Goal: Information Seeking & Learning: Learn about a topic

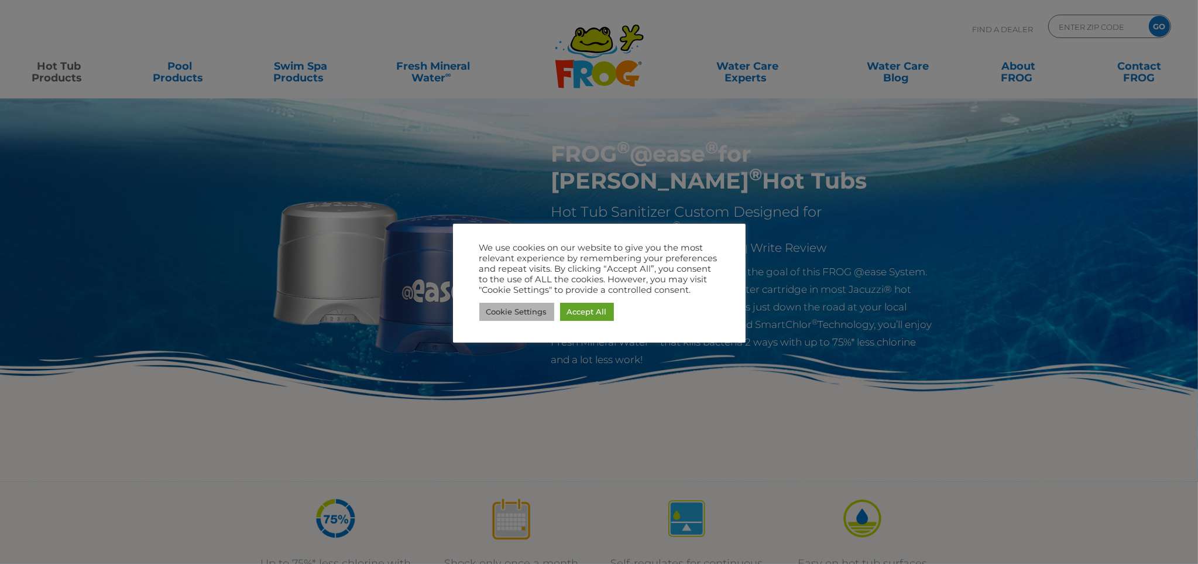
click at [534, 312] on link "Cookie Settings" at bounding box center [516, 312] width 75 height 18
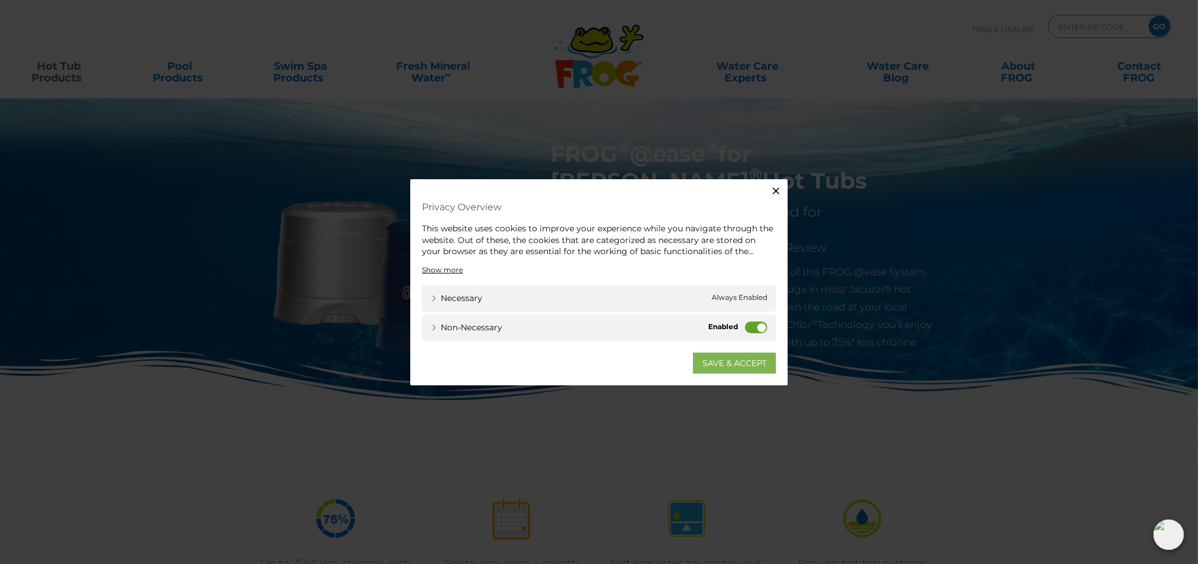
click at [723, 360] on link "SAVE & ACCEPT" at bounding box center [734, 362] width 83 height 21
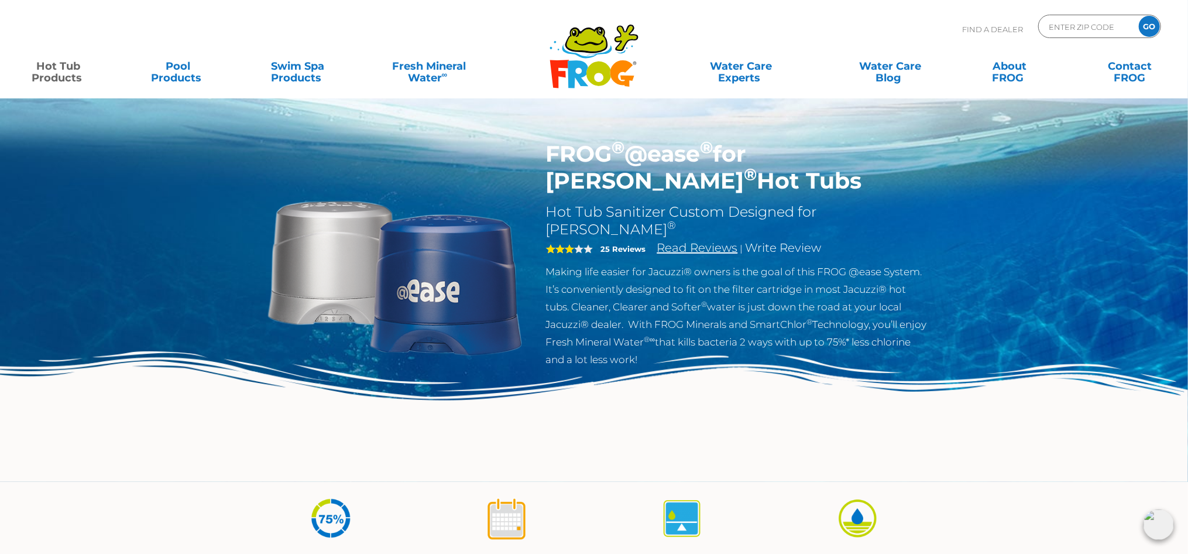
click at [715, 241] on link "Read Reviews" at bounding box center [697, 248] width 81 height 14
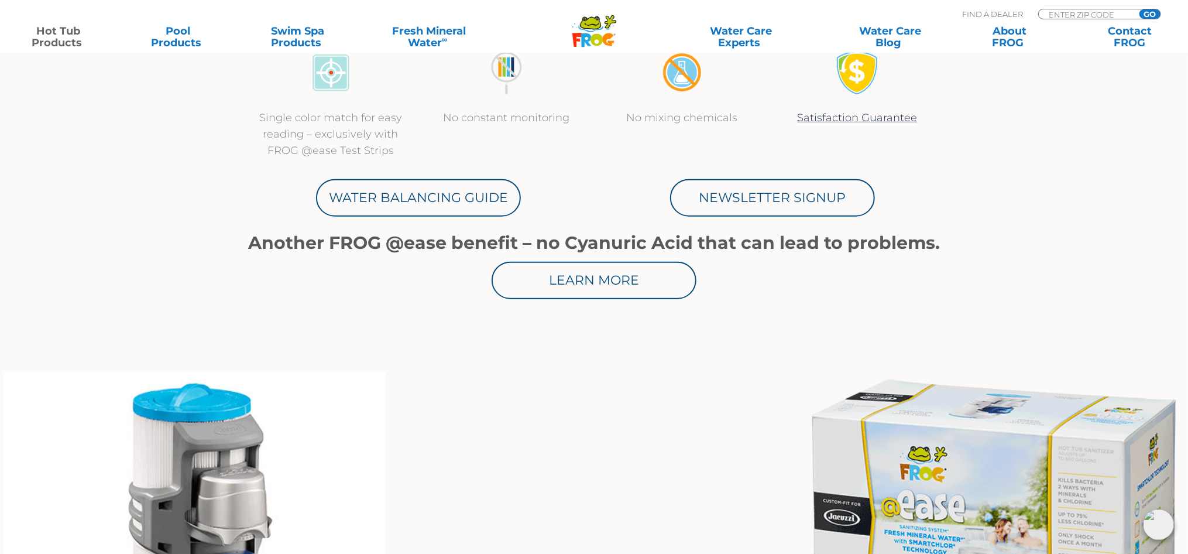
scroll to position [465, 0]
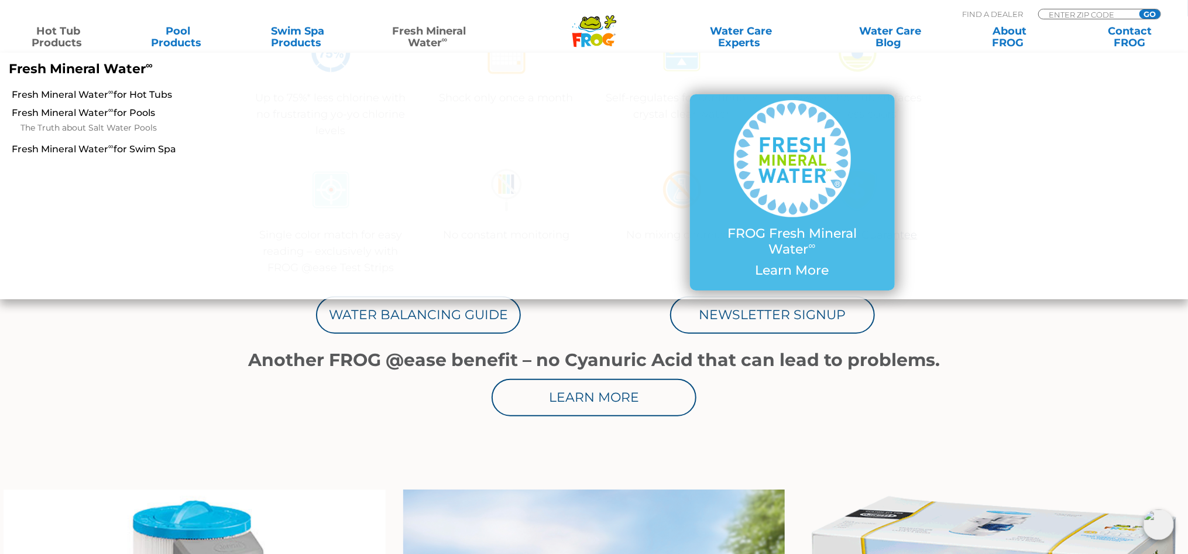
click at [415, 36] on link "Fresh Mineral Water ∞" at bounding box center [429, 36] width 116 height 23
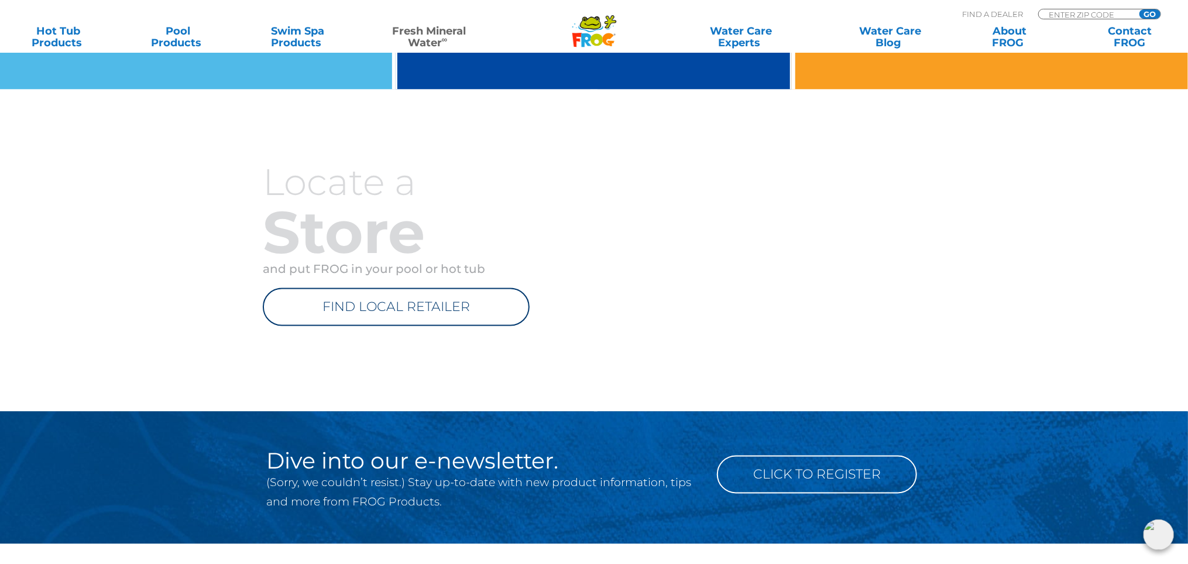
scroll to position [1404, 0]
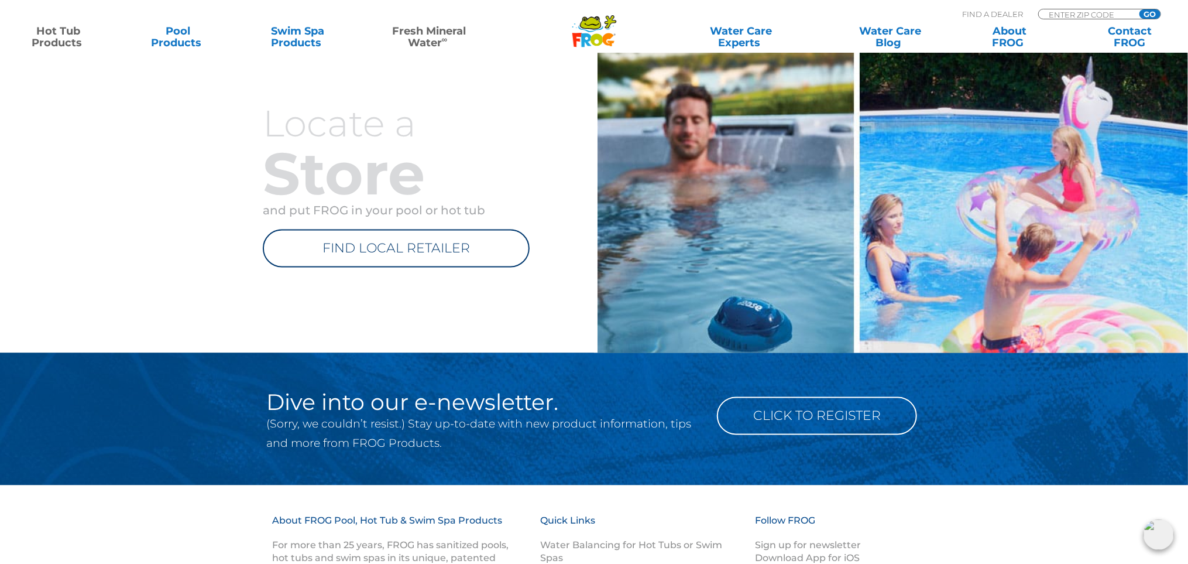
click at [68, 40] on link "Hot Tub Products" at bounding box center [58, 36] width 93 height 23
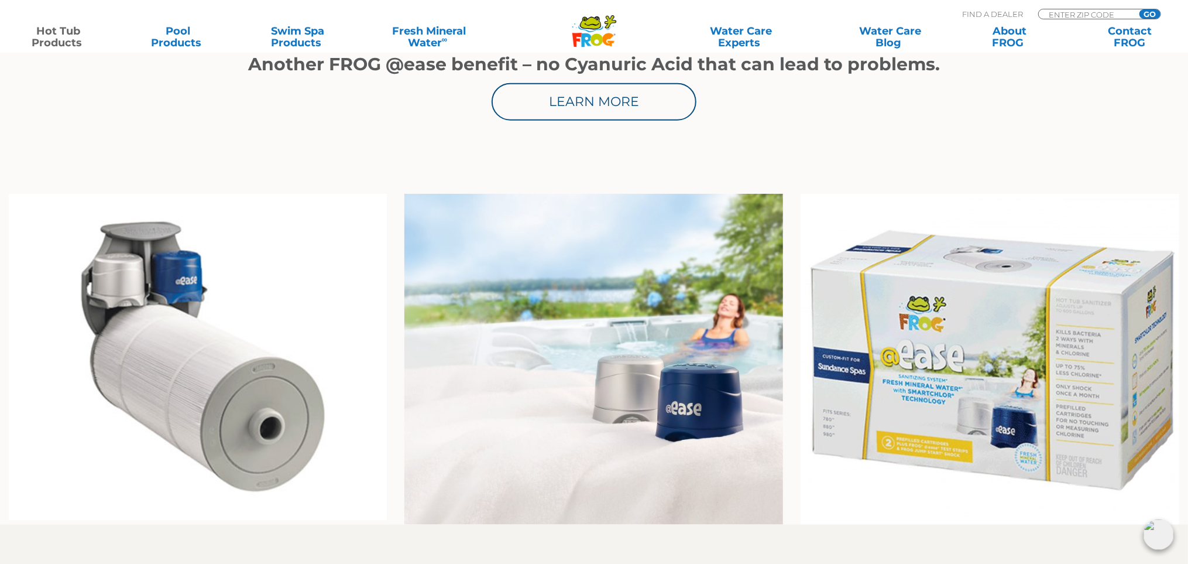
scroll to position [819, 0]
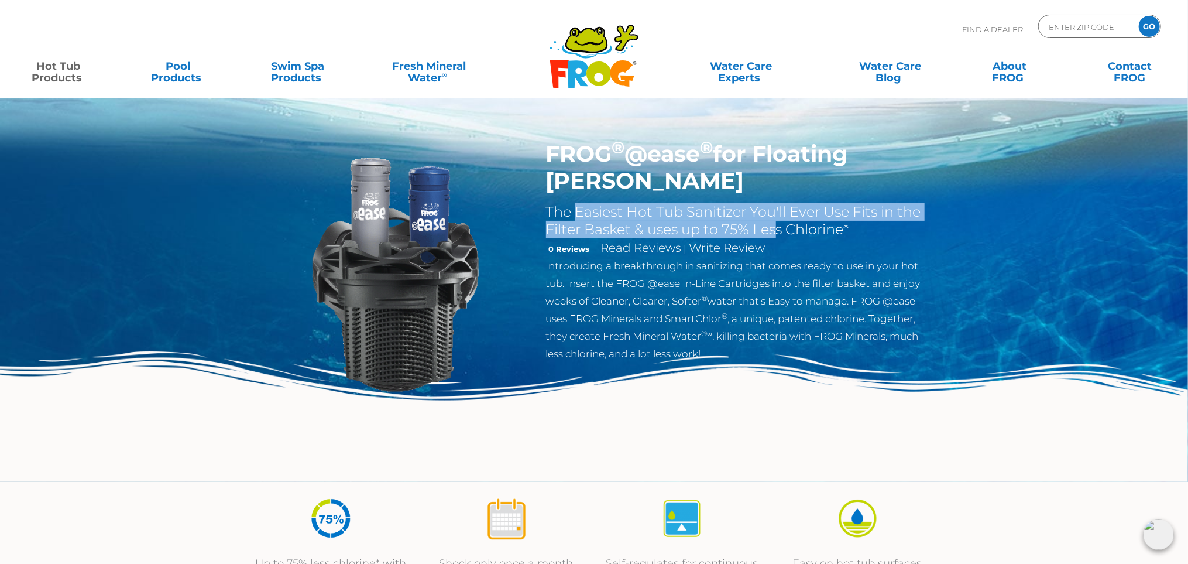
drag, startPoint x: 579, startPoint y: 214, endPoint x: 777, endPoint y: 227, distance: 198.8
click at [777, 227] on h2 "The Easiest Hot Tub Sanitizer You'll Ever Use Fits in the Filter Basket & uses …" at bounding box center [737, 220] width 382 height 35
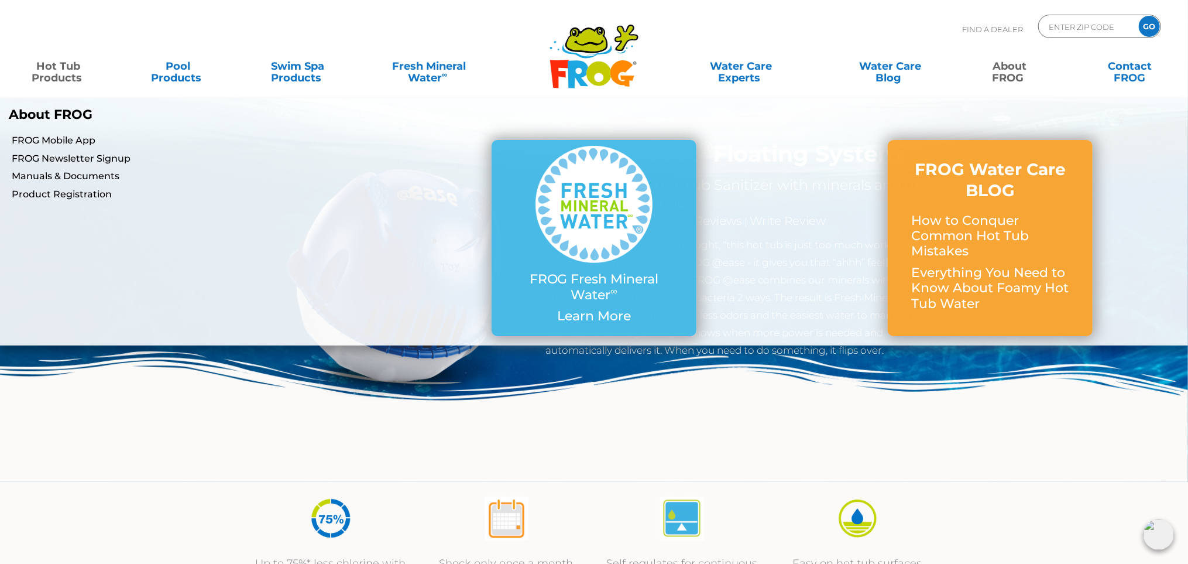
click at [994, 78] on link "About FROG" at bounding box center [1009, 65] width 93 height 23
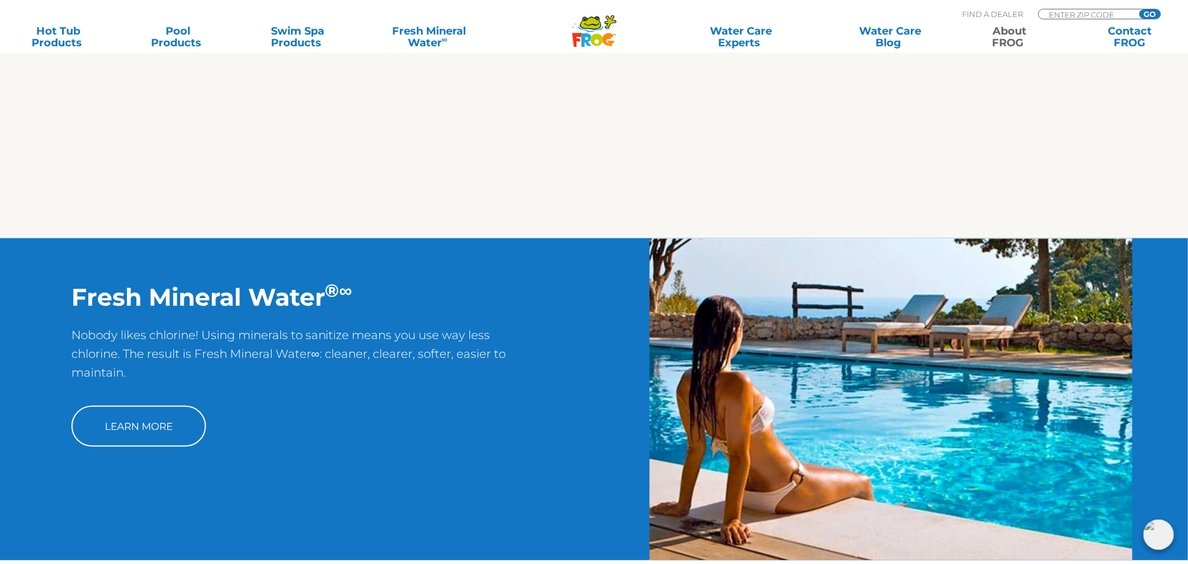
scroll to position [1229, 0]
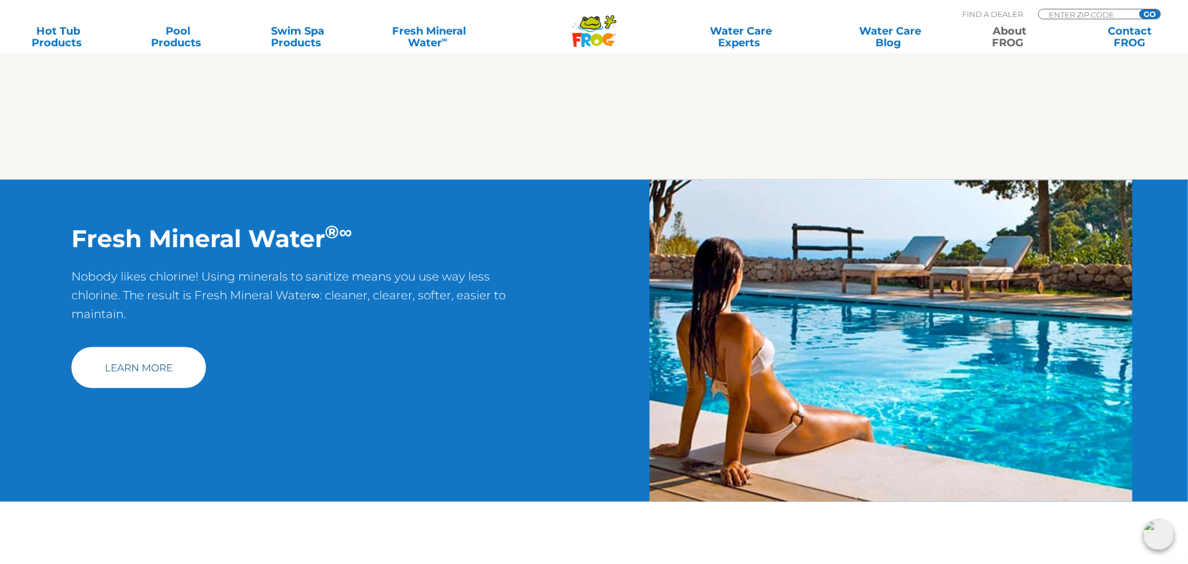
click at [172, 370] on link "Learn More" at bounding box center [138, 367] width 135 height 41
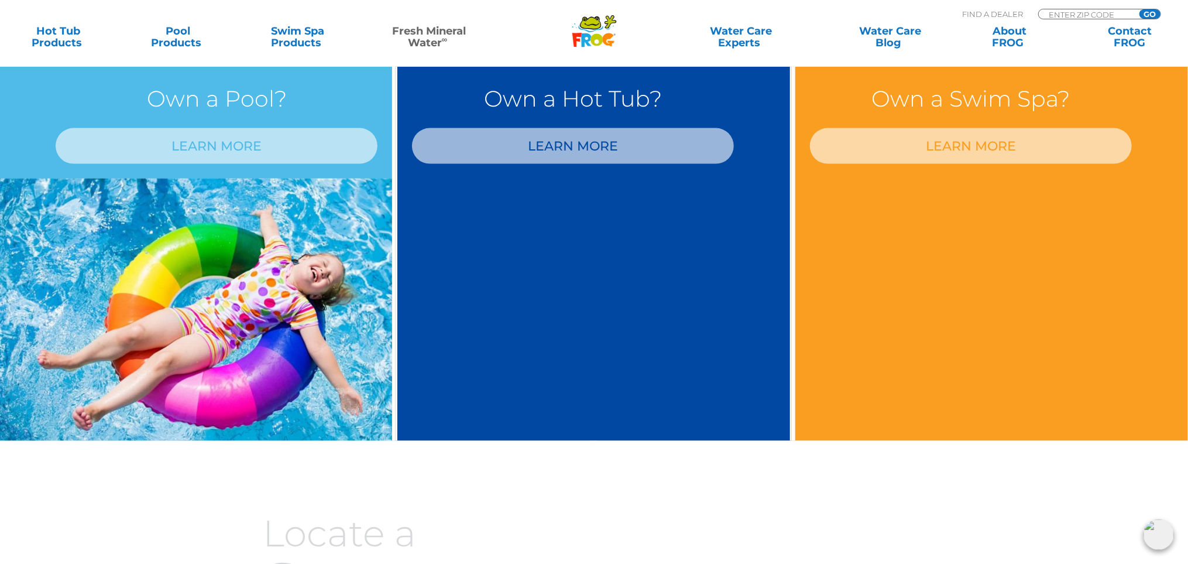
scroll to position [1112, 0]
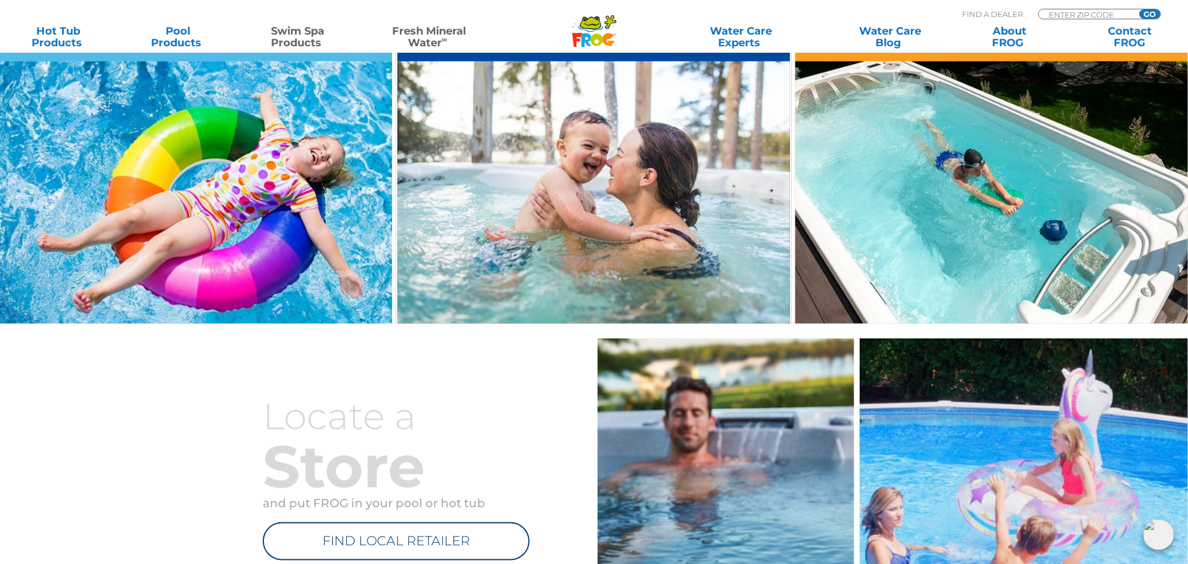
click at [298, 40] on link "Swim Spa Products" at bounding box center [297, 36] width 93 height 23
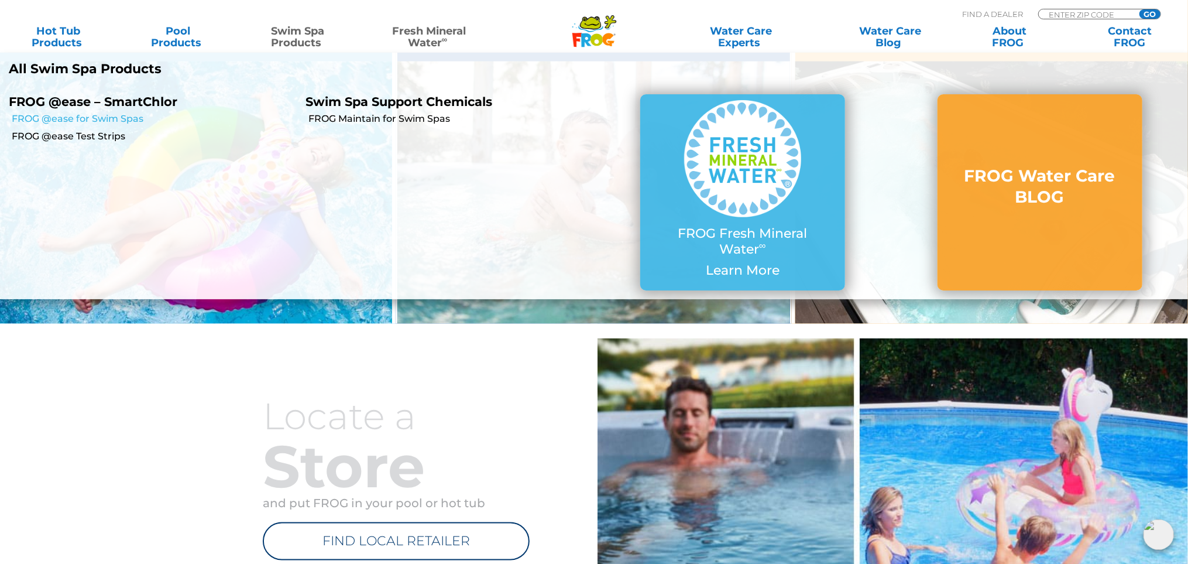
click at [118, 119] on link "FROG @ease for Swim Spas" at bounding box center [155, 118] width 286 height 13
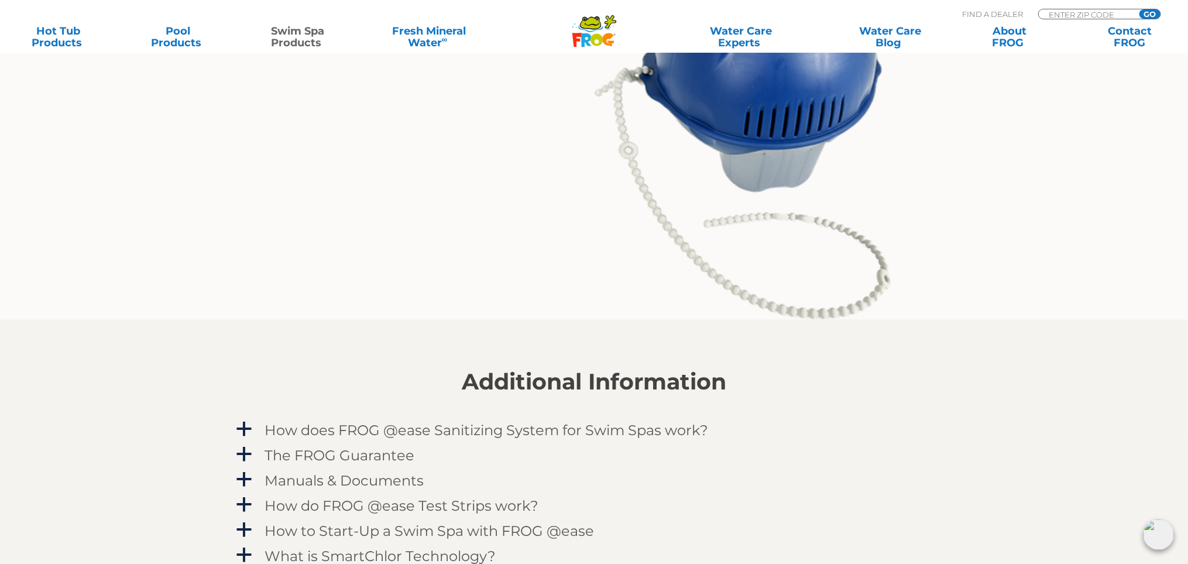
scroll to position [1404, 0]
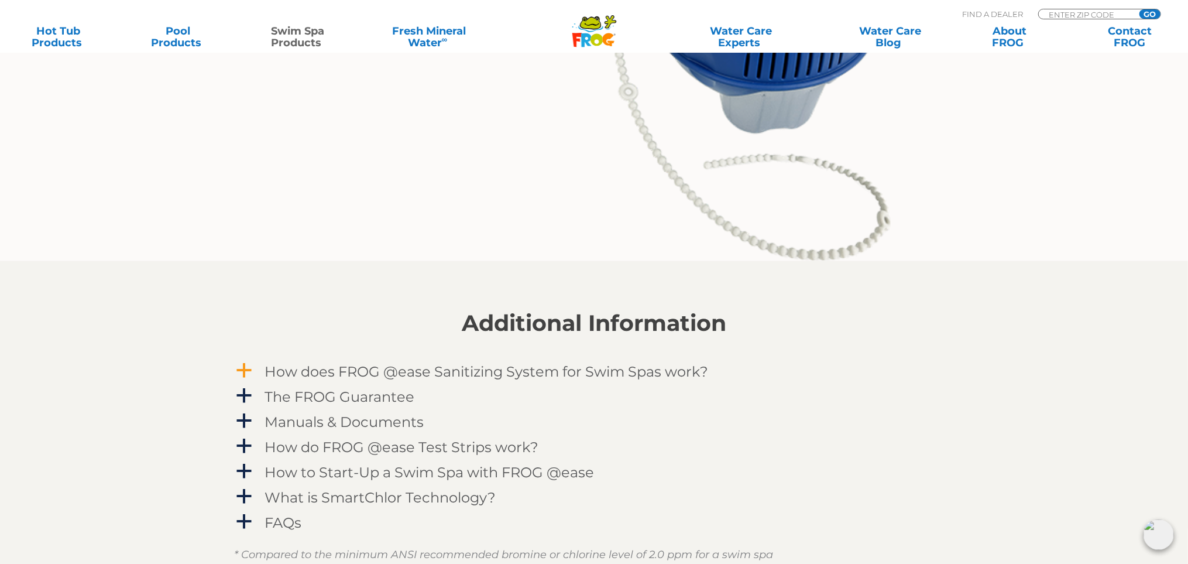
click at [393, 373] on h4 "How does FROG @ease Sanitizing System for Swim Spas work?" at bounding box center [487, 372] width 444 height 16
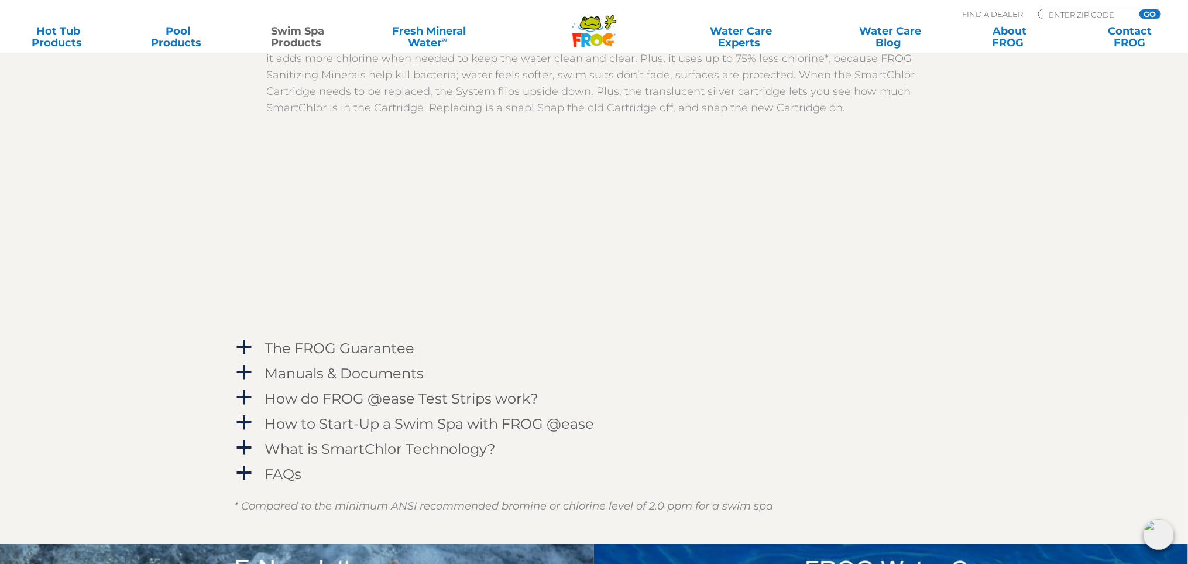
scroll to position [1873, 0]
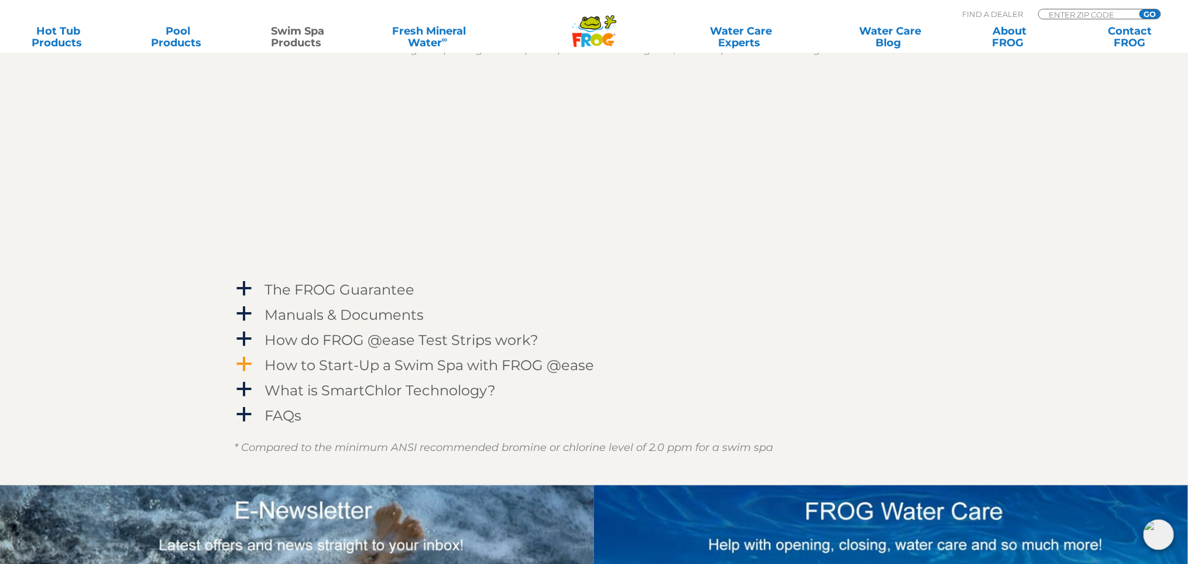
click at [344, 372] on h4 "How to Start-Up a Swim Spa with FROG @ease" at bounding box center [429, 365] width 329 height 16
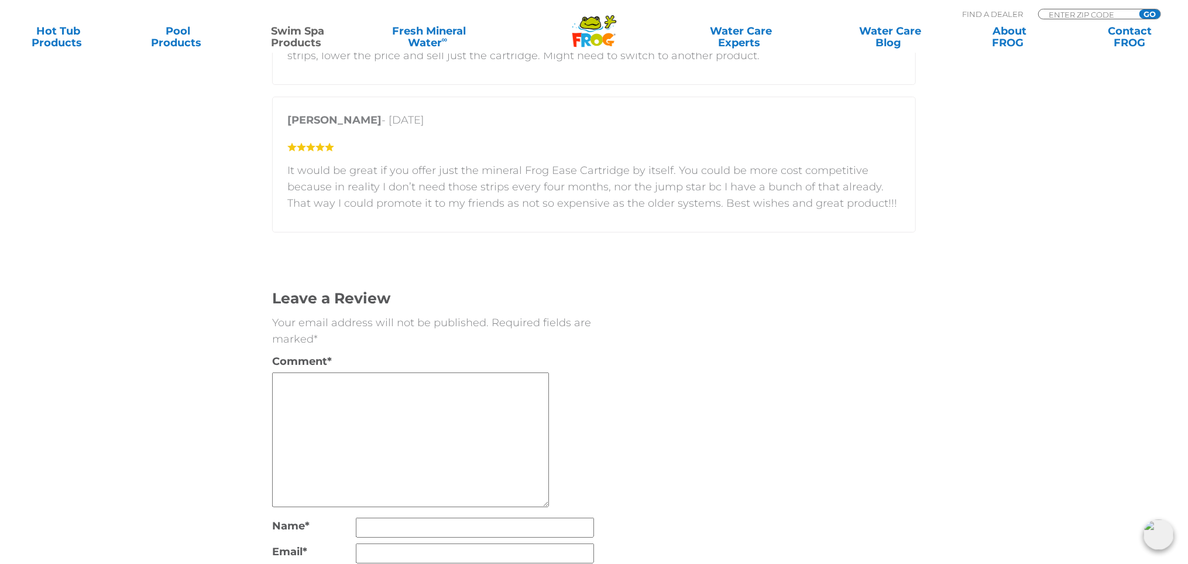
scroll to position [3101, 0]
